Goal: Task Accomplishment & Management: Manage account settings

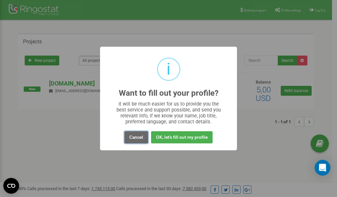
click at [136, 137] on button "Cancel" at bounding box center [136, 137] width 24 height 12
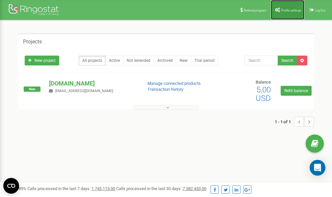
click at [283, 12] on span "Profile settings" at bounding box center [291, 11] width 20 height 4
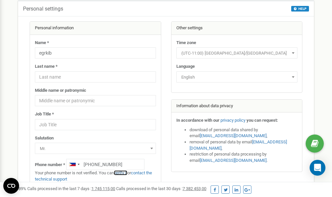
click at [126, 173] on link "verify it" at bounding box center [120, 172] width 13 height 5
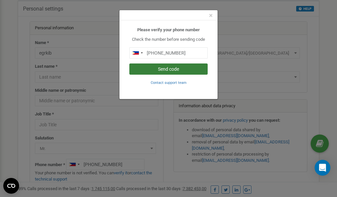
click at [178, 68] on button "Send code" at bounding box center [168, 68] width 78 height 11
